Goal: Navigation & Orientation: Find specific page/section

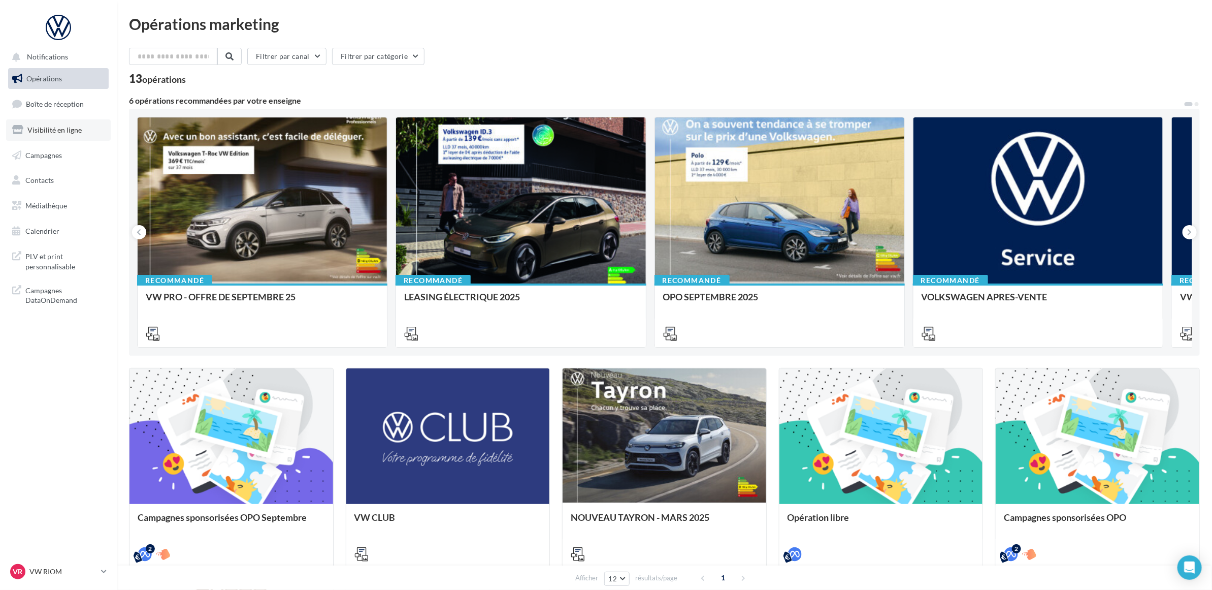
click at [77, 127] on span "Visibilité en ligne" at bounding box center [54, 129] width 54 height 9
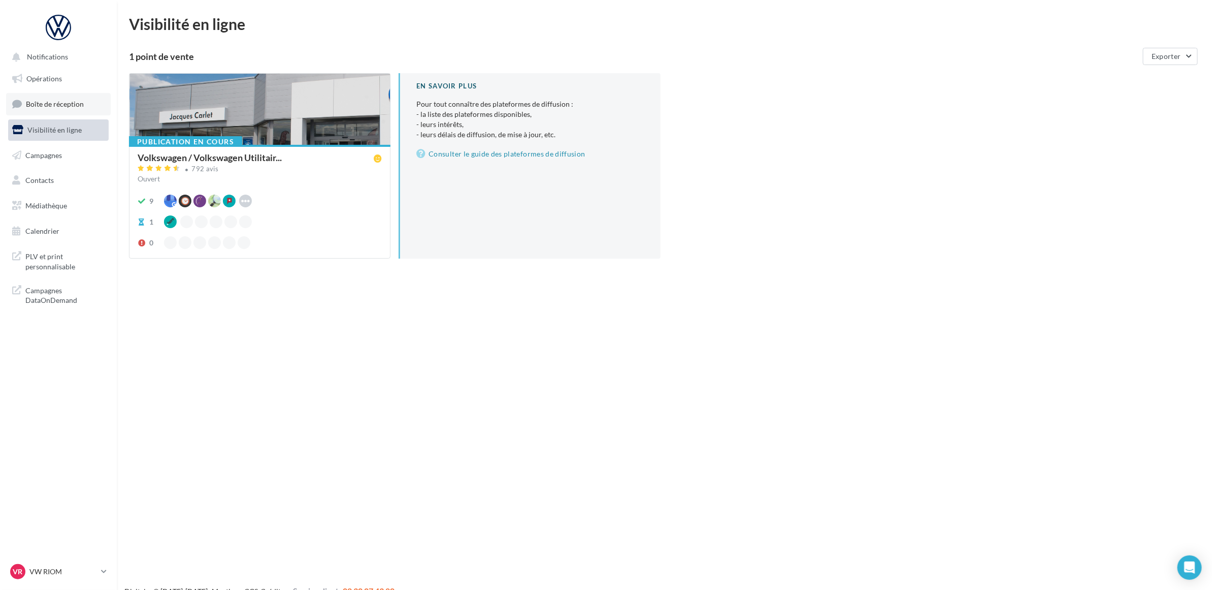
click at [41, 104] on span "Boîte de réception" at bounding box center [55, 104] width 58 height 9
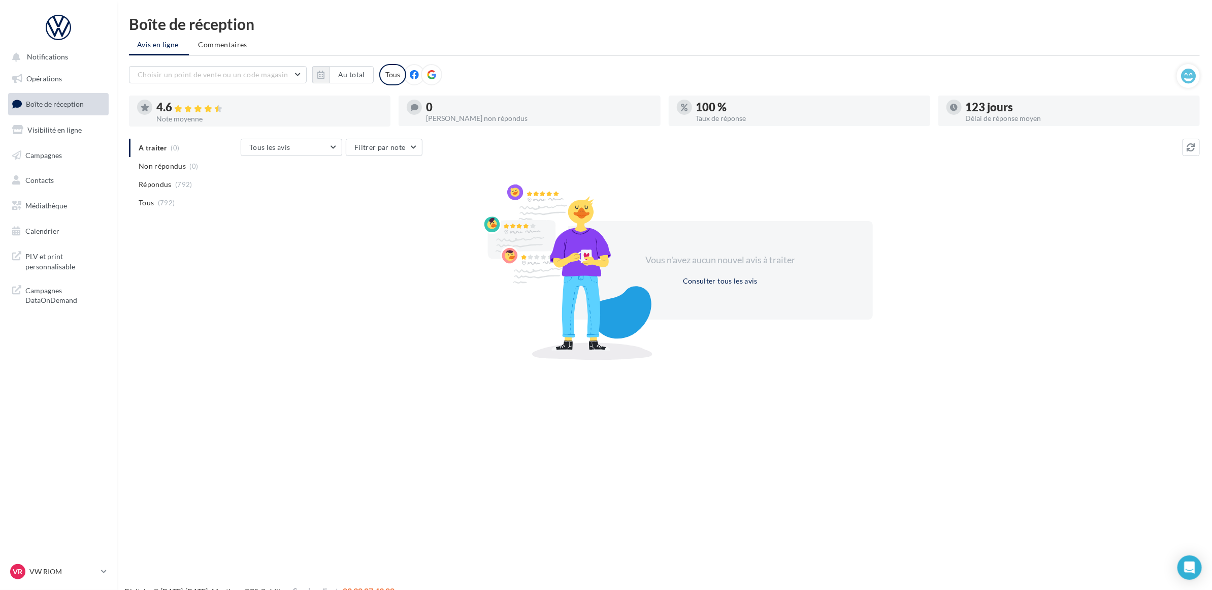
click at [56, 526] on nav "Notifications Opérations Boîte de réception Visibilité en ligne Campagnes Conta…" at bounding box center [58, 295] width 117 height 590
click at [75, 574] on p "VW RIOM" at bounding box center [63, 571] width 68 height 10
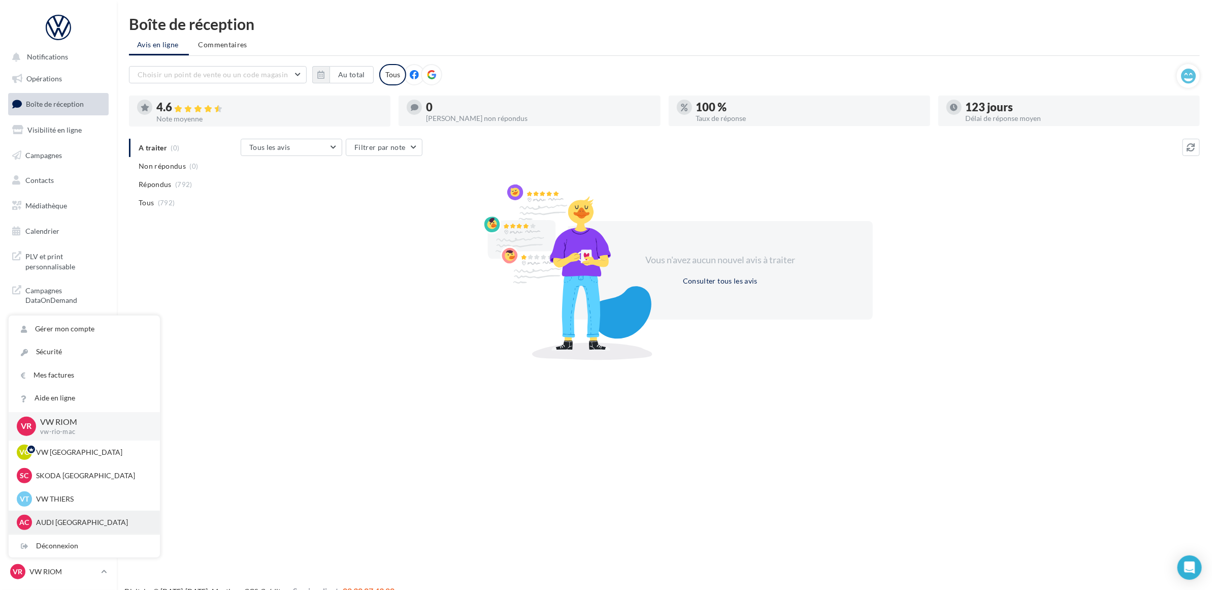
click at [87, 513] on div "AC AUDI CLERMONT FERRAND audi-cler-cha" at bounding box center [84, 521] width 151 height 23
click at [61, 521] on p "AUDI [GEOGRAPHIC_DATA]" at bounding box center [92, 522] width 112 height 10
click at [88, 517] on p "AUDI [GEOGRAPHIC_DATA]" at bounding box center [92, 522] width 112 height 10
